Goal: Use online tool/utility

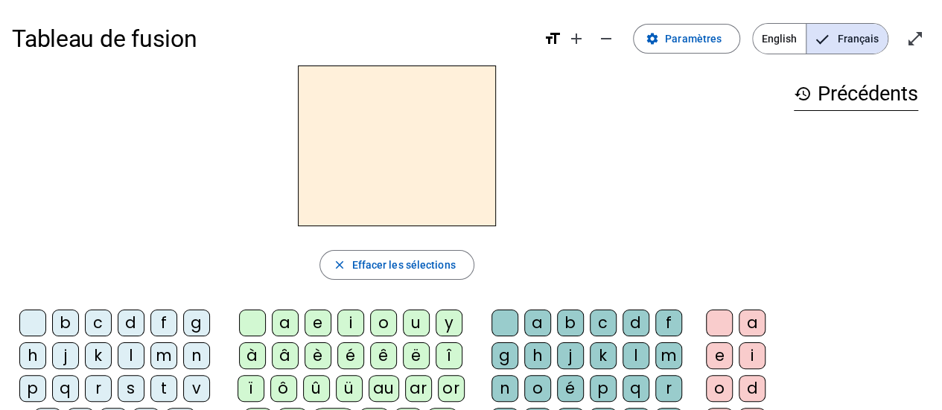
click at [126, 355] on div "l" at bounding box center [131, 356] width 27 height 27
click at [308, 325] on div "e" at bounding box center [318, 323] width 27 height 27
click at [165, 357] on div "m" at bounding box center [163, 356] width 27 height 27
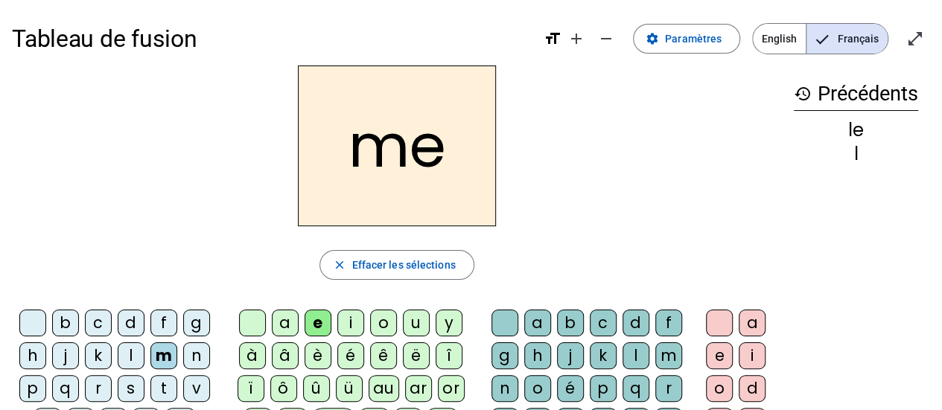
click at [63, 355] on div "j" at bounding box center [65, 356] width 27 height 27
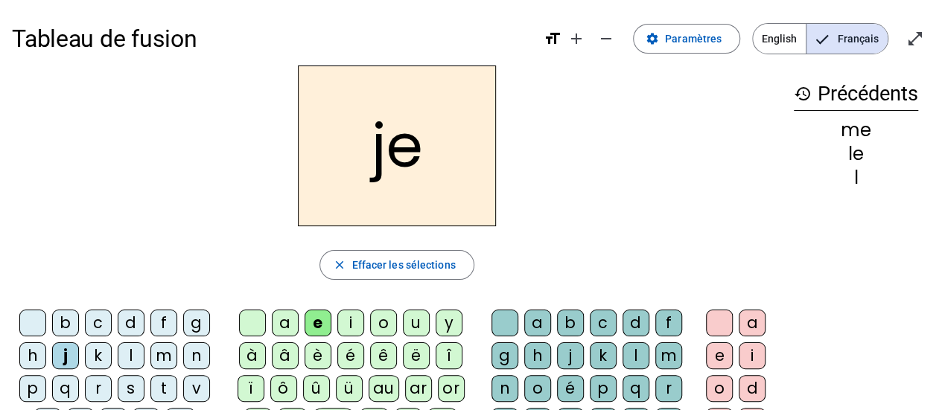
click at [128, 323] on div "d" at bounding box center [131, 323] width 27 height 27
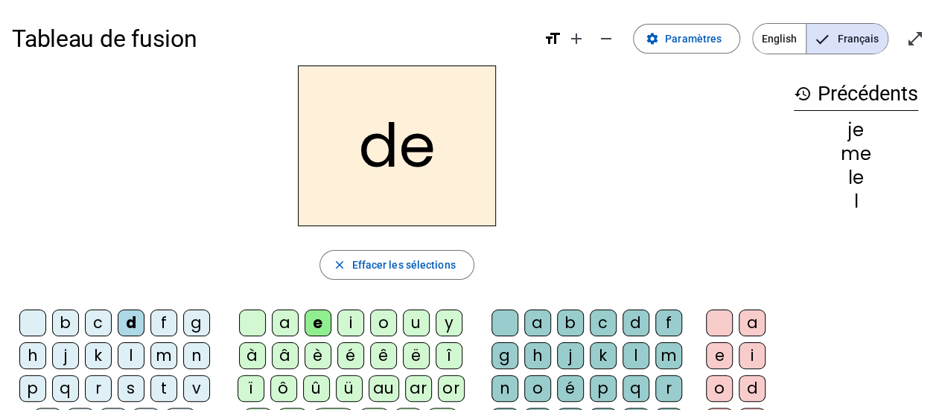
click at [191, 350] on div "n" at bounding box center [196, 356] width 27 height 27
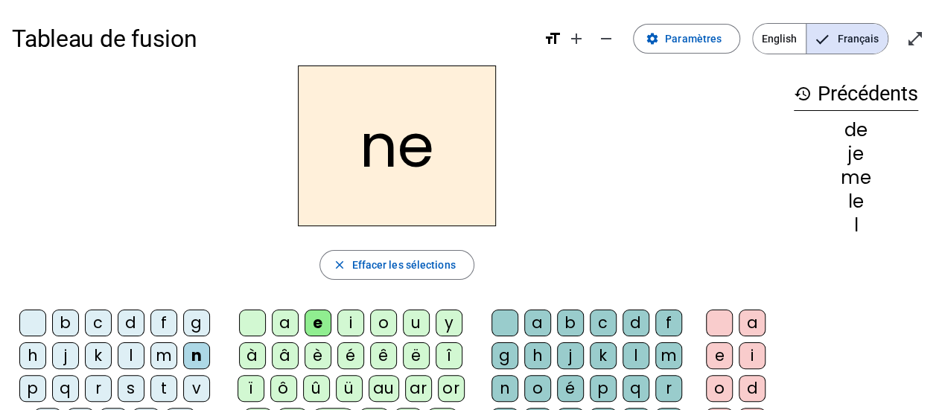
click at [69, 328] on div "b" at bounding box center [65, 323] width 27 height 27
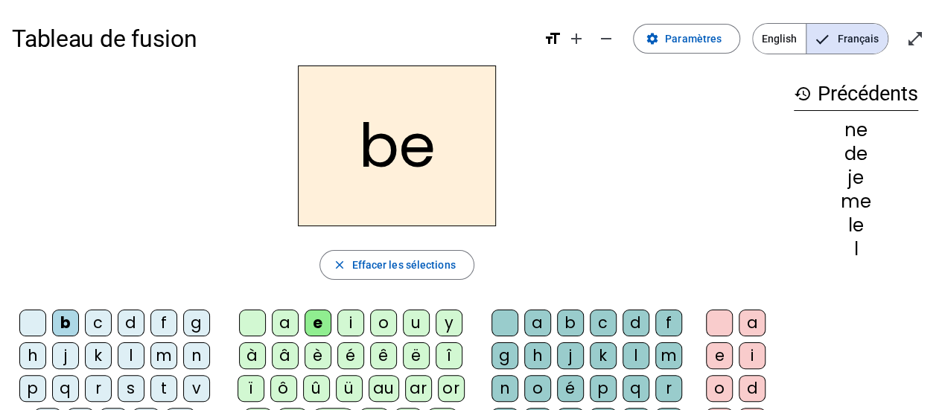
click at [163, 387] on div "t" at bounding box center [163, 388] width 27 height 27
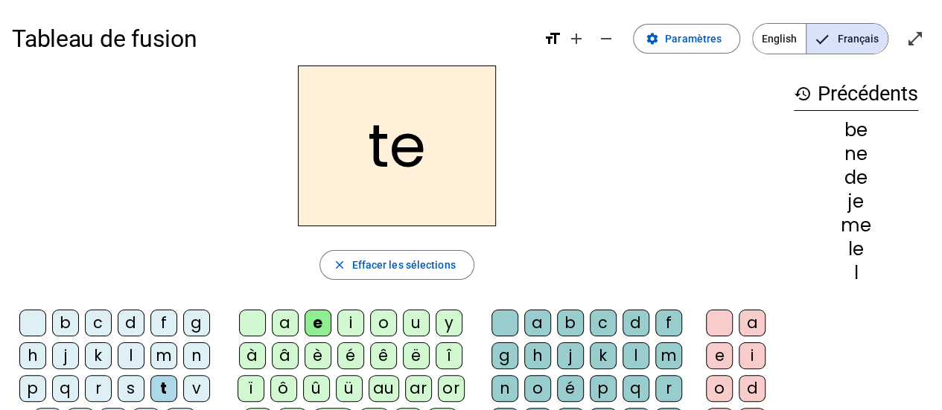
click at [128, 389] on div "s" at bounding box center [131, 388] width 27 height 27
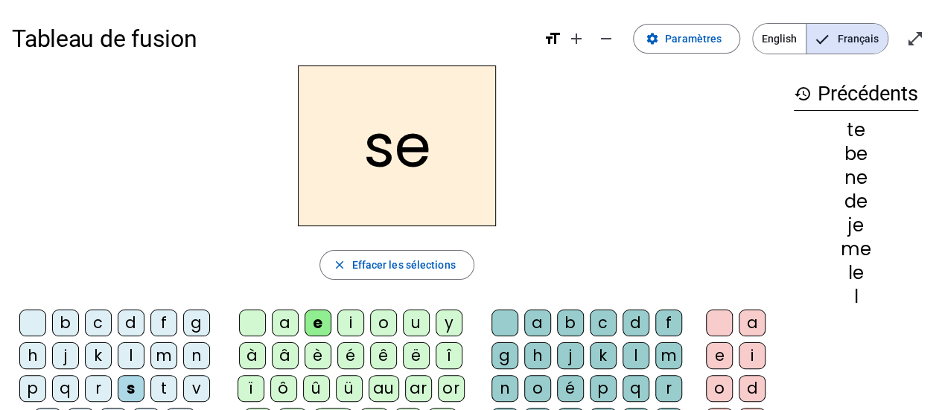
click at [27, 389] on div "p" at bounding box center [32, 388] width 27 height 27
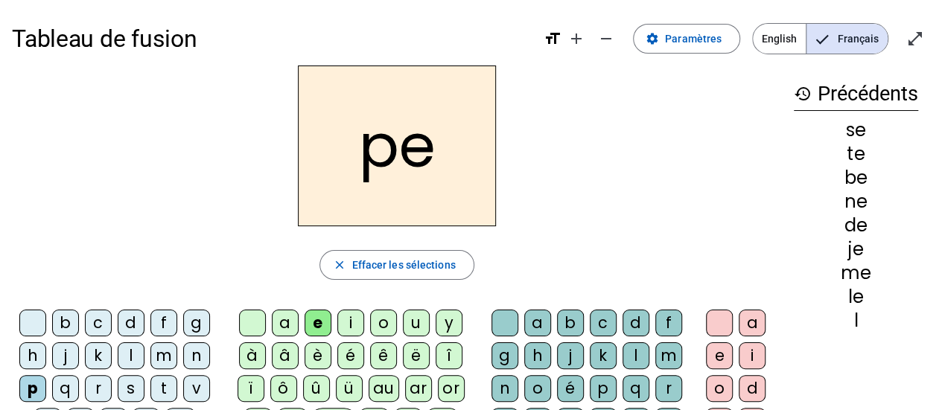
click at [100, 358] on div "k" at bounding box center [98, 356] width 27 height 27
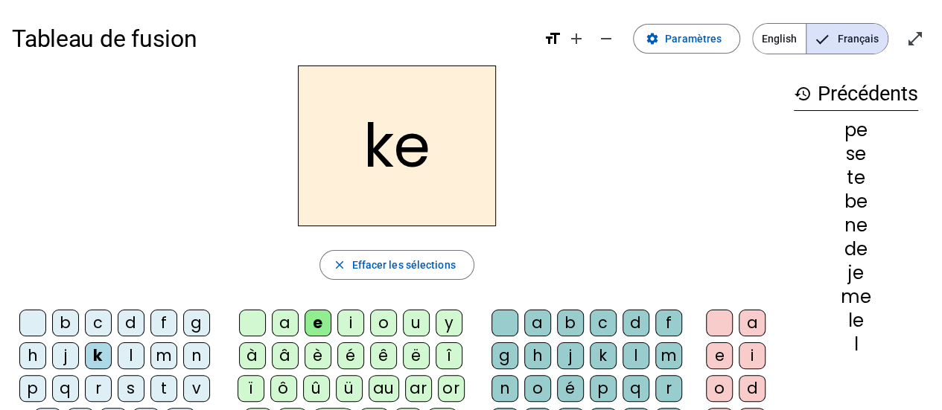
click at [166, 320] on div "f" at bounding box center [163, 323] width 27 height 27
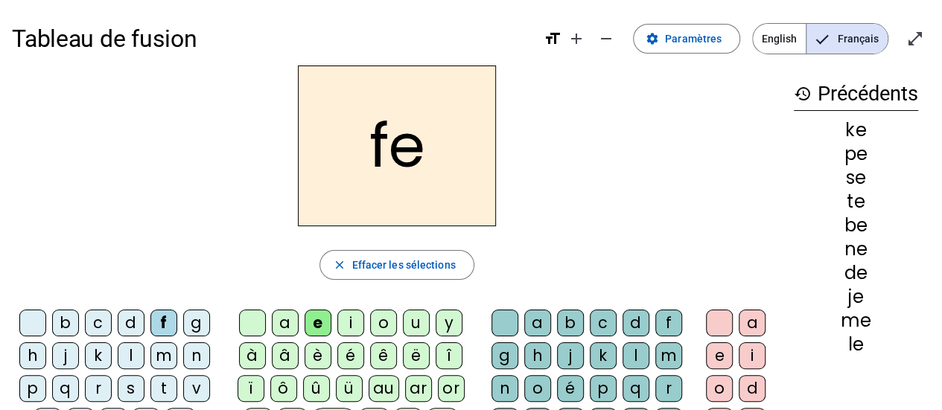
click at [66, 356] on div "j" at bounding box center [65, 356] width 27 height 27
